Goal: Information Seeking & Learning: Learn about a topic

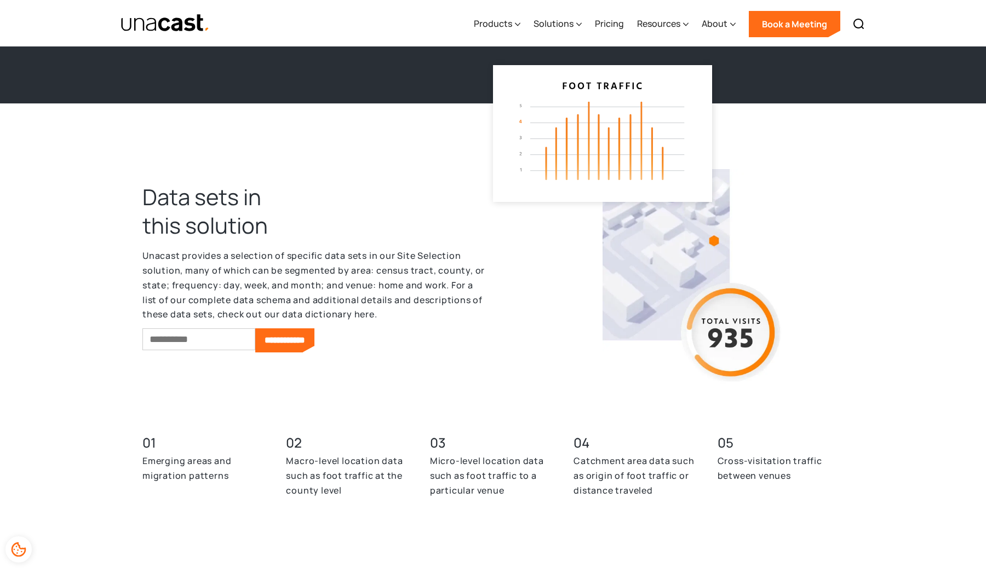
scroll to position [2786, 0]
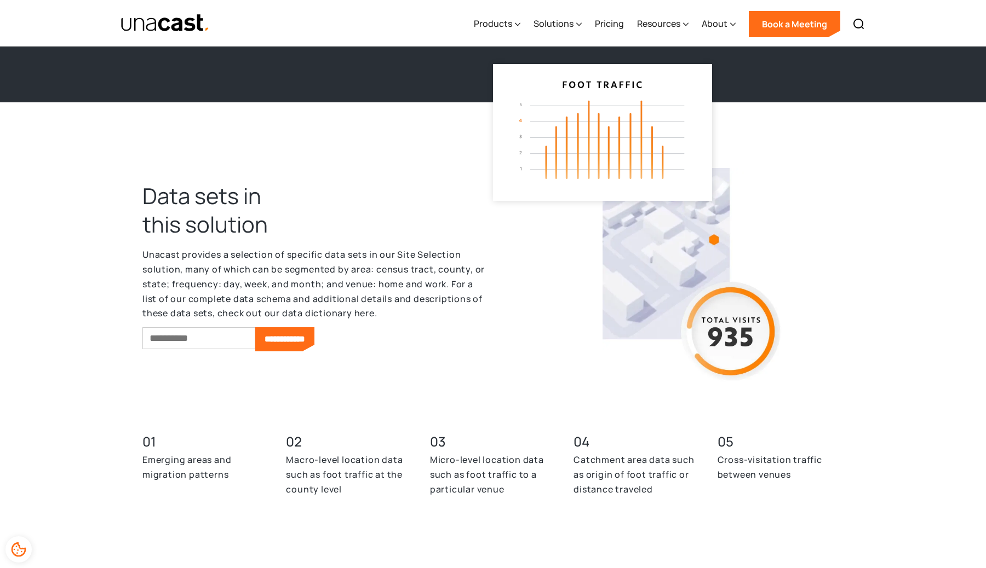
click at [743, 333] on img at bounding box center [694, 277] width 184 height 219
click at [714, 242] on img at bounding box center [694, 277] width 184 height 219
click at [456, 445] on h3 "03" at bounding box center [493, 441] width 126 height 13
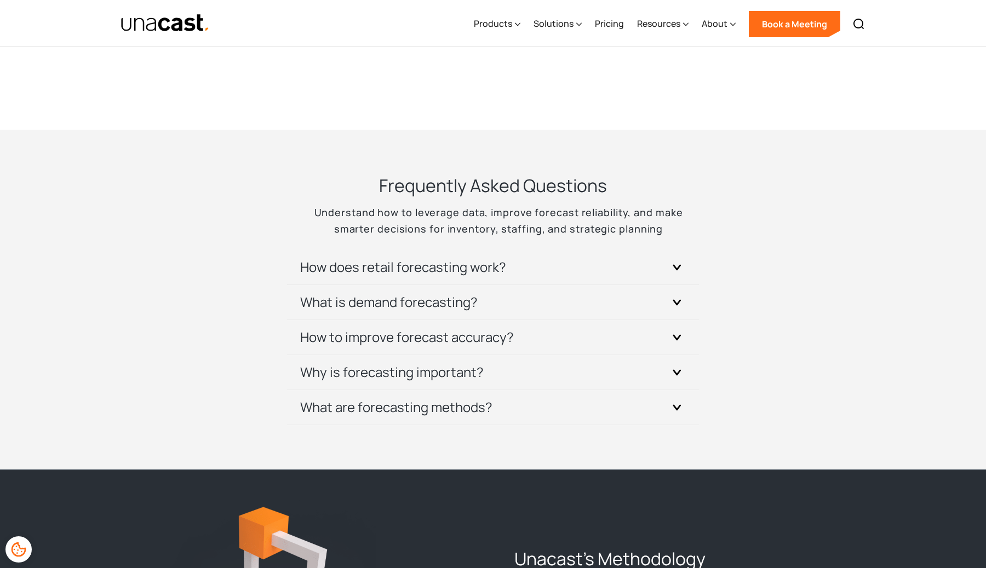
scroll to position [3886, 0]
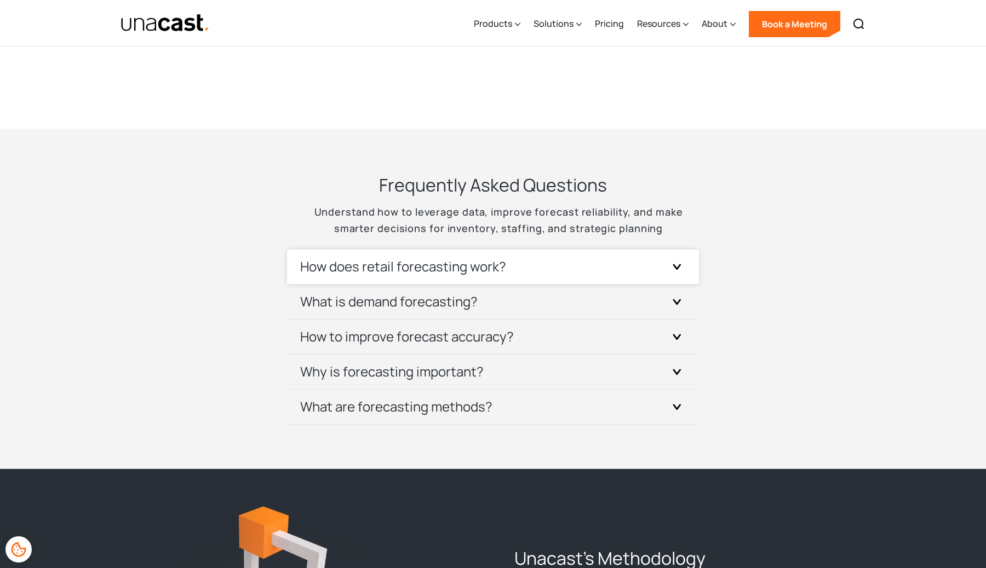
click at [414, 272] on h3 "How does retail forecasting work?" at bounding box center [403, 267] width 206 height 18
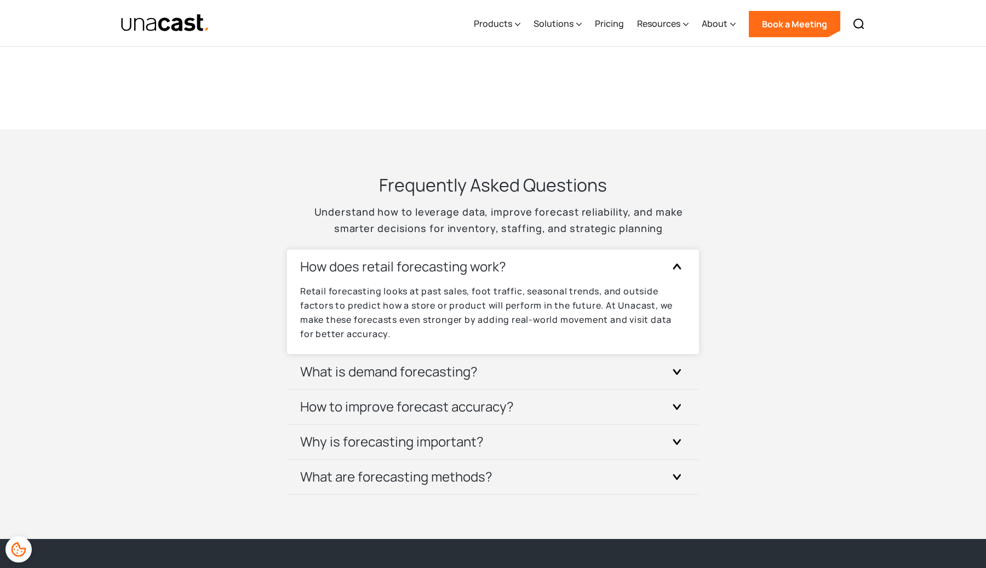
click at [414, 272] on h3 "How does retail forecasting work?" at bounding box center [403, 267] width 206 height 18
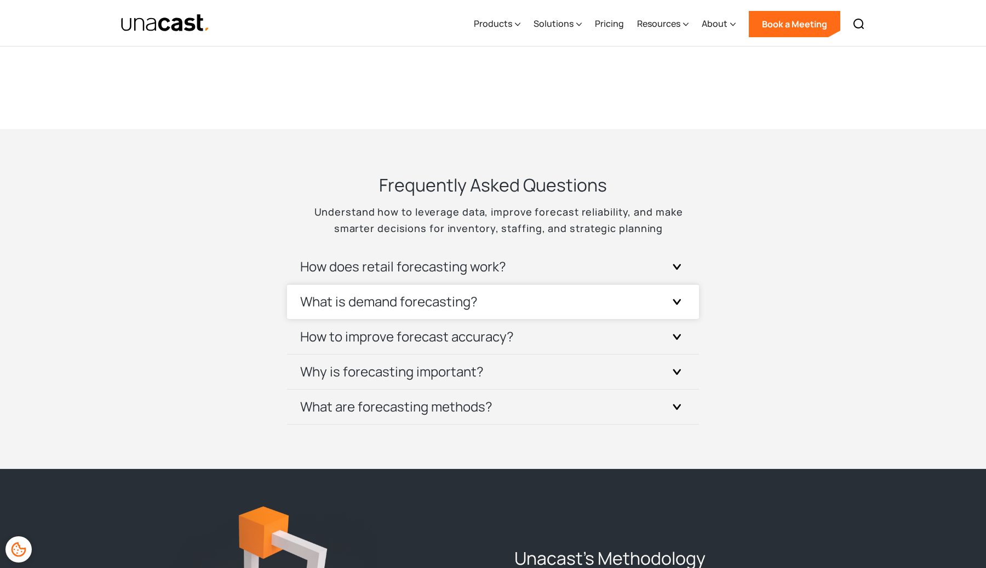
click at [408, 312] on div "What is demand forecasting?" at bounding box center [493, 302] width 386 height 34
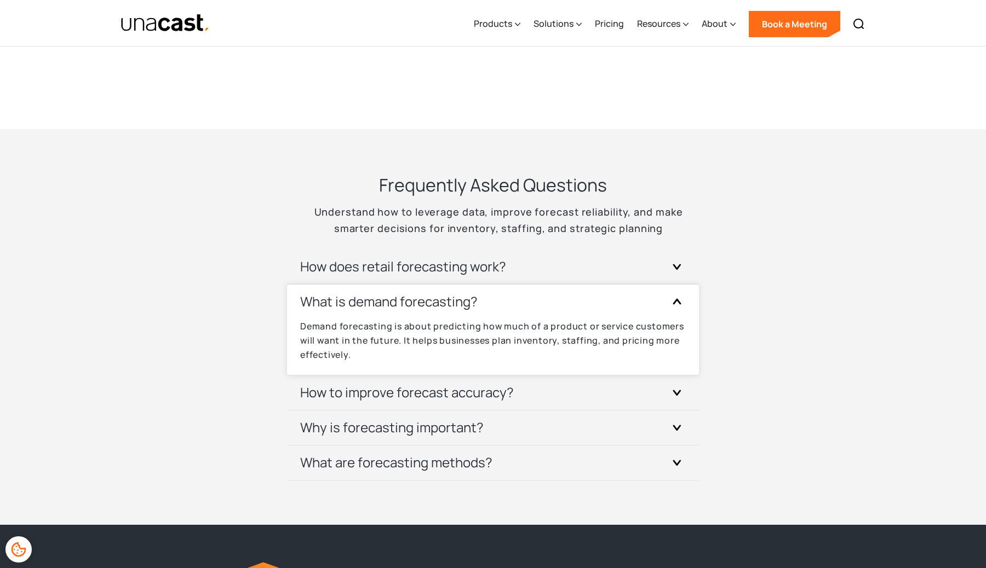
click at [408, 312] on div "What is demand forecasting?" at bounding box center [493, 302] width 386 height 34
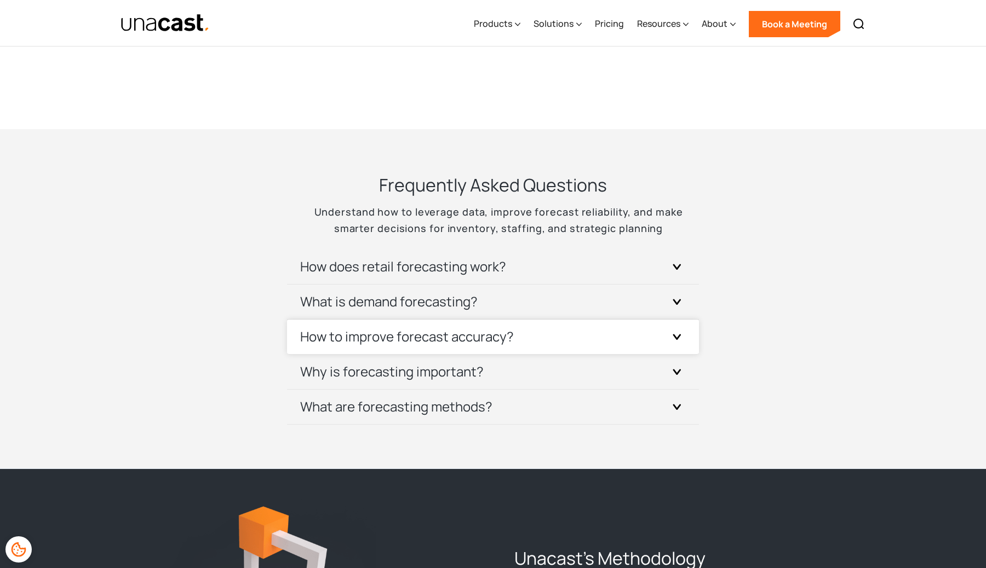
click at [406, 330] on h3 "How to improve forecast accuracy?" at bounding box center [407, 337] width 214 height 18
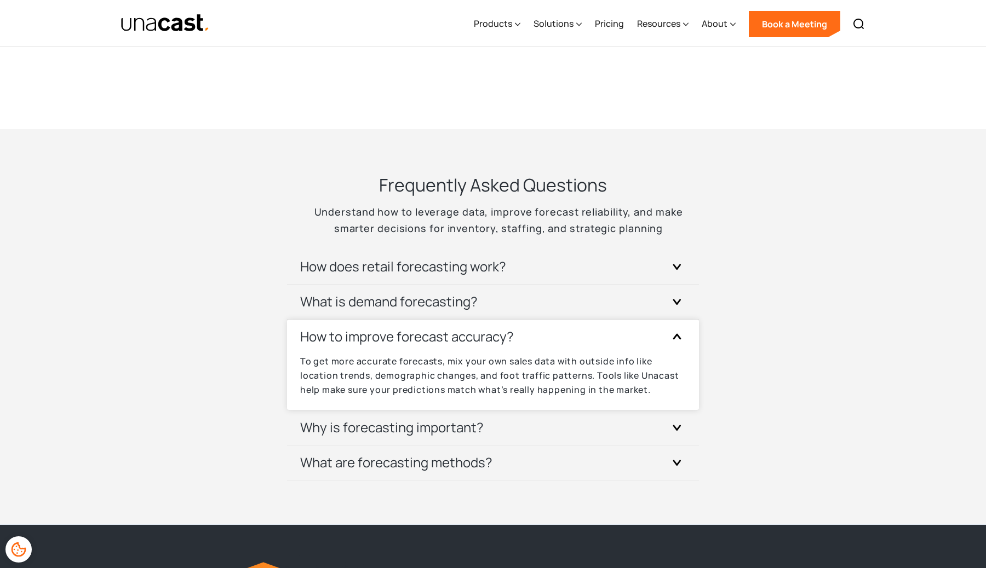
click at [406, 330] on h3 "How to improve forecast accuracy?" at bounding box center [407, 337] width 214 height 18
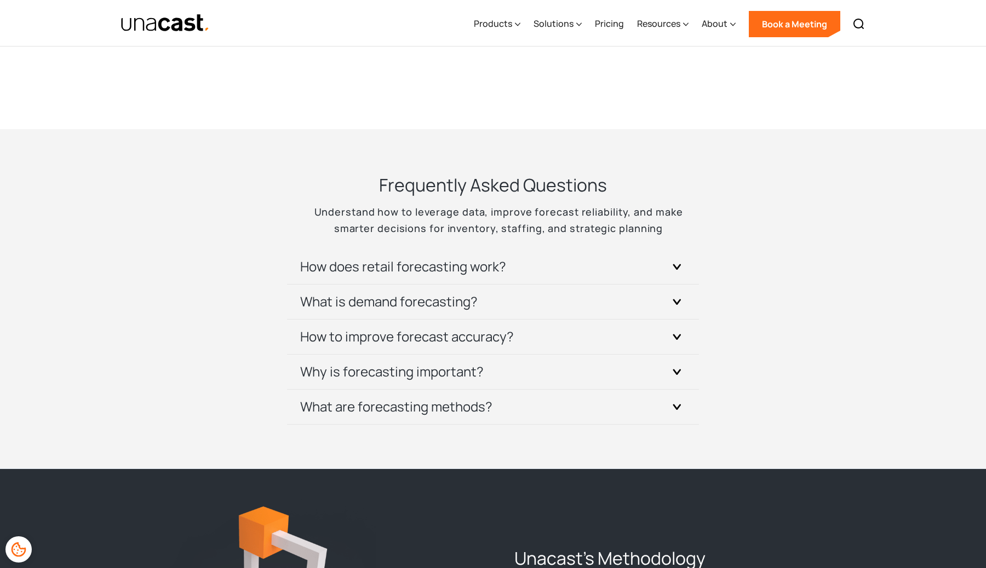
click at [171, 20] on img "home" at bounding box center [164, 23] width 89 height 19
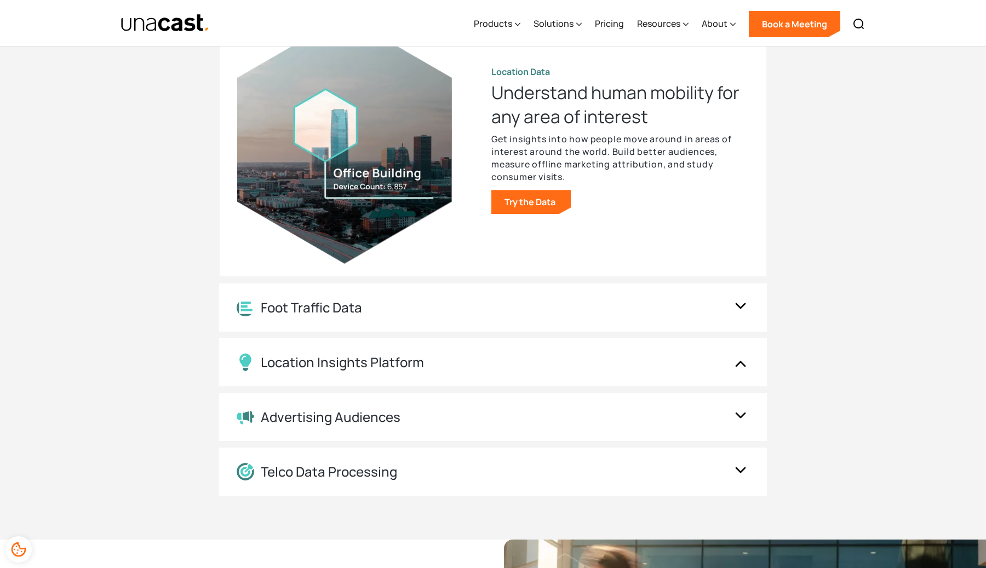
scroll to position [1151, 0]
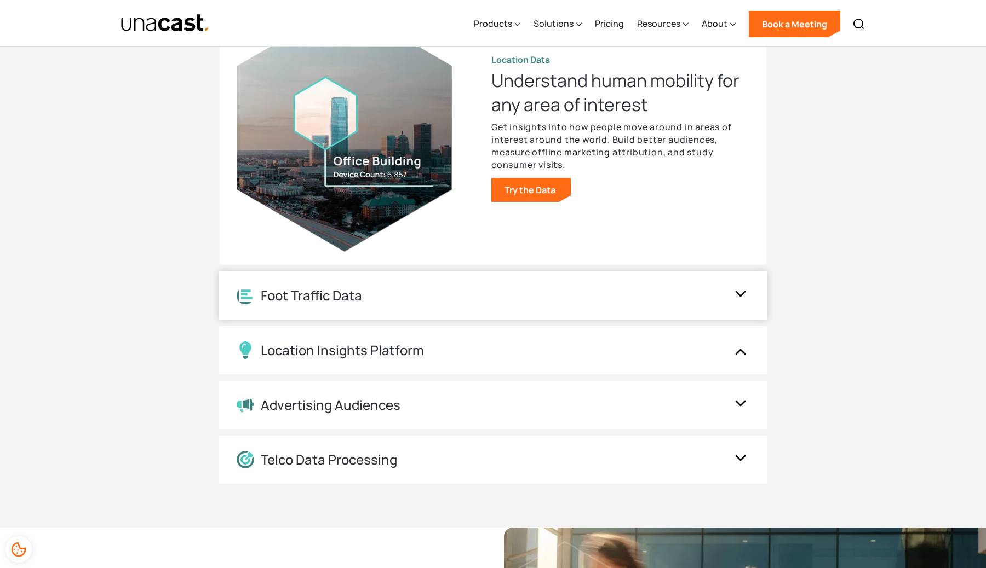
click at [344, 289] on div "Foot Traffic Data" at bounding box center [311, 296] width 101 height 16
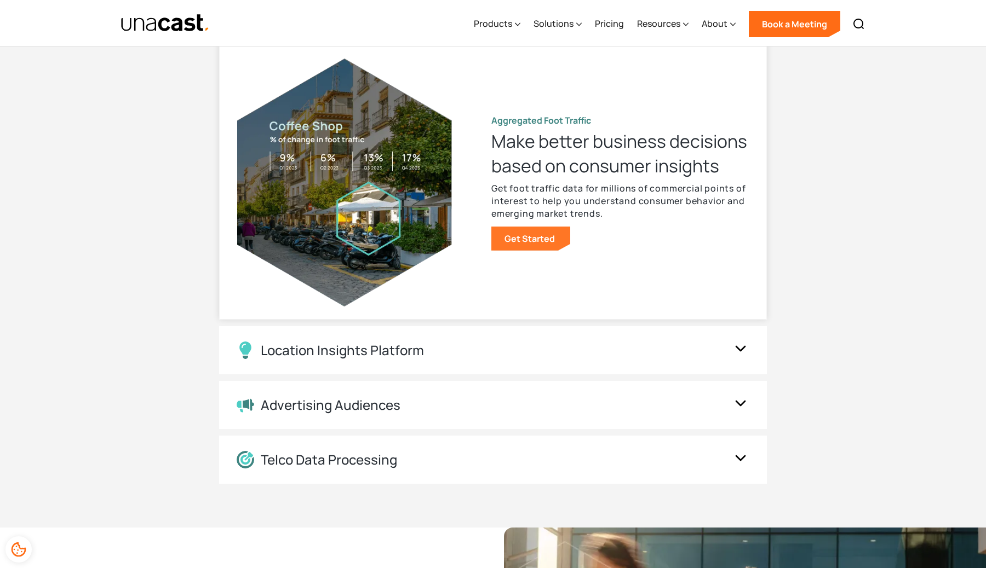
click at [521, 227] on link "Get Started" at bounding box center [530, 239] width 79 height 24
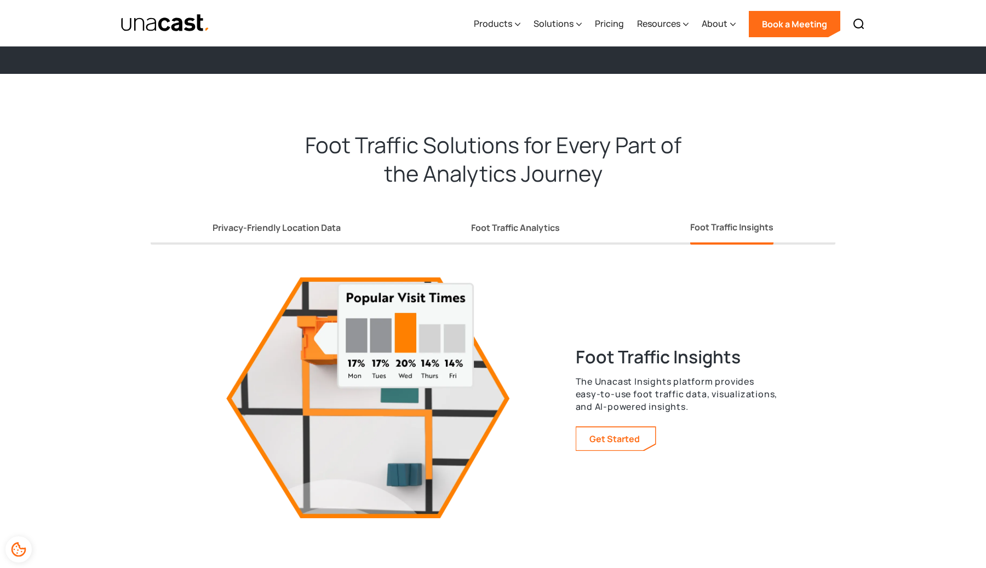
scroll to position [1837, 0]
click at [302, 231] on div "Privacy-Friendly Location Data" at bounding box center [276, 227] width 128 height 11
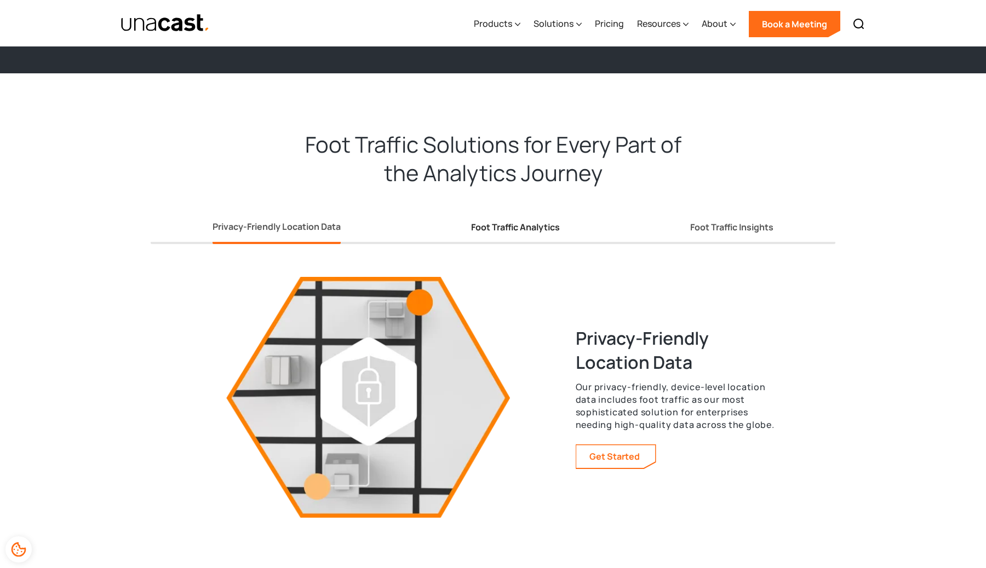
click at [539, 233] on div "Foot Traffic Analytics" at bounding box center [515, 227] width 89 height 11
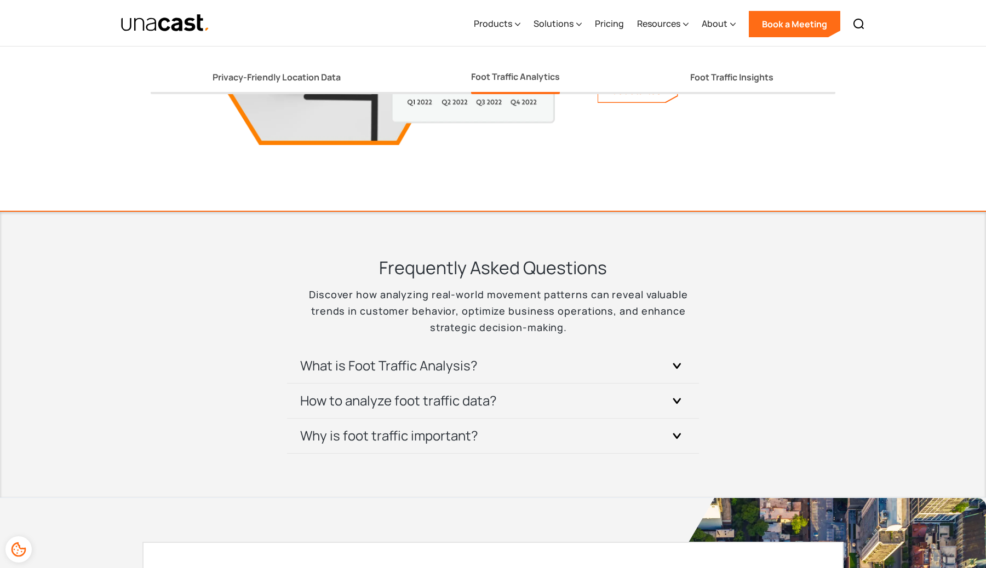
scroll to position [2212, 0]
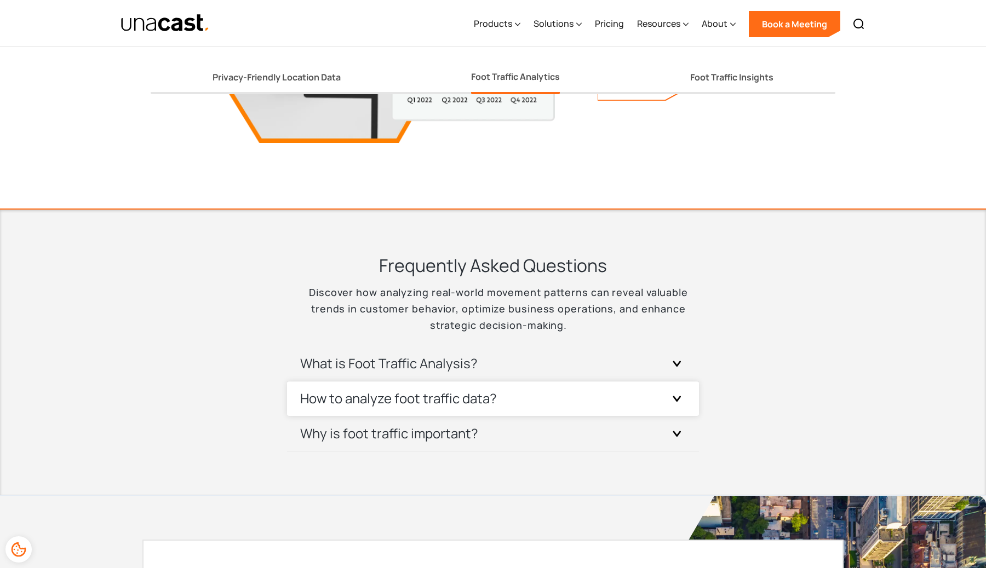
click at [446, 410] on div "How to analyze foot traffic data?" at bounding box center [493, 399] width 386 height 34
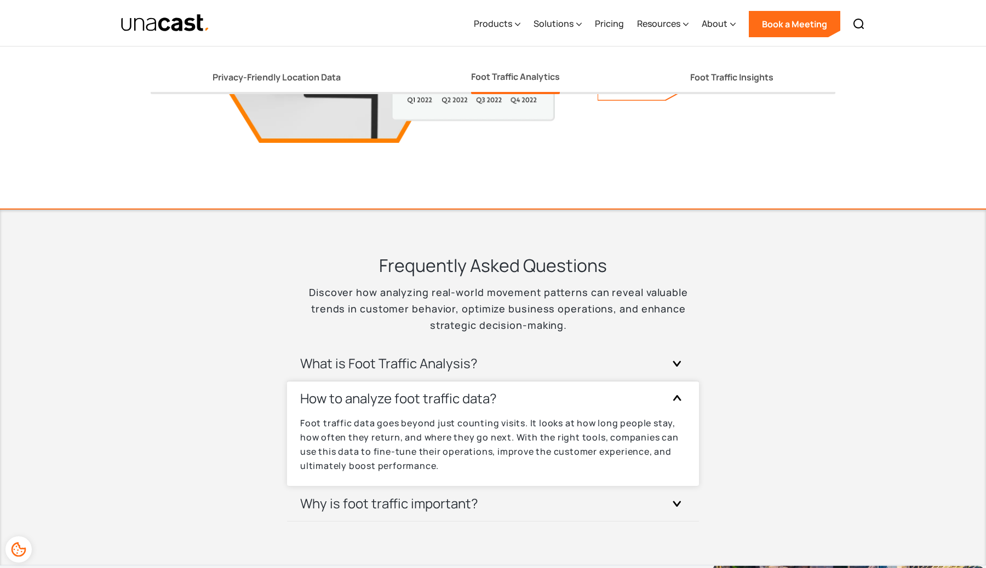
click at [446, 410] on div "How to analyze foot traffic data?" at bounding box center [493, 399] width 386 height 34
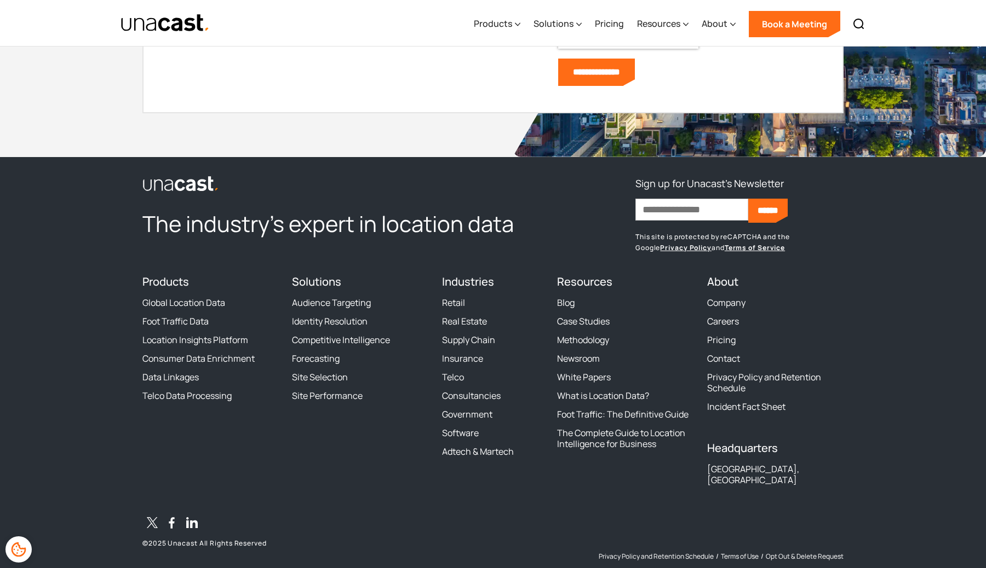
scroll to position [2902, 0]
